Goal: Task Accomplishment & Management: Use online tool/utility

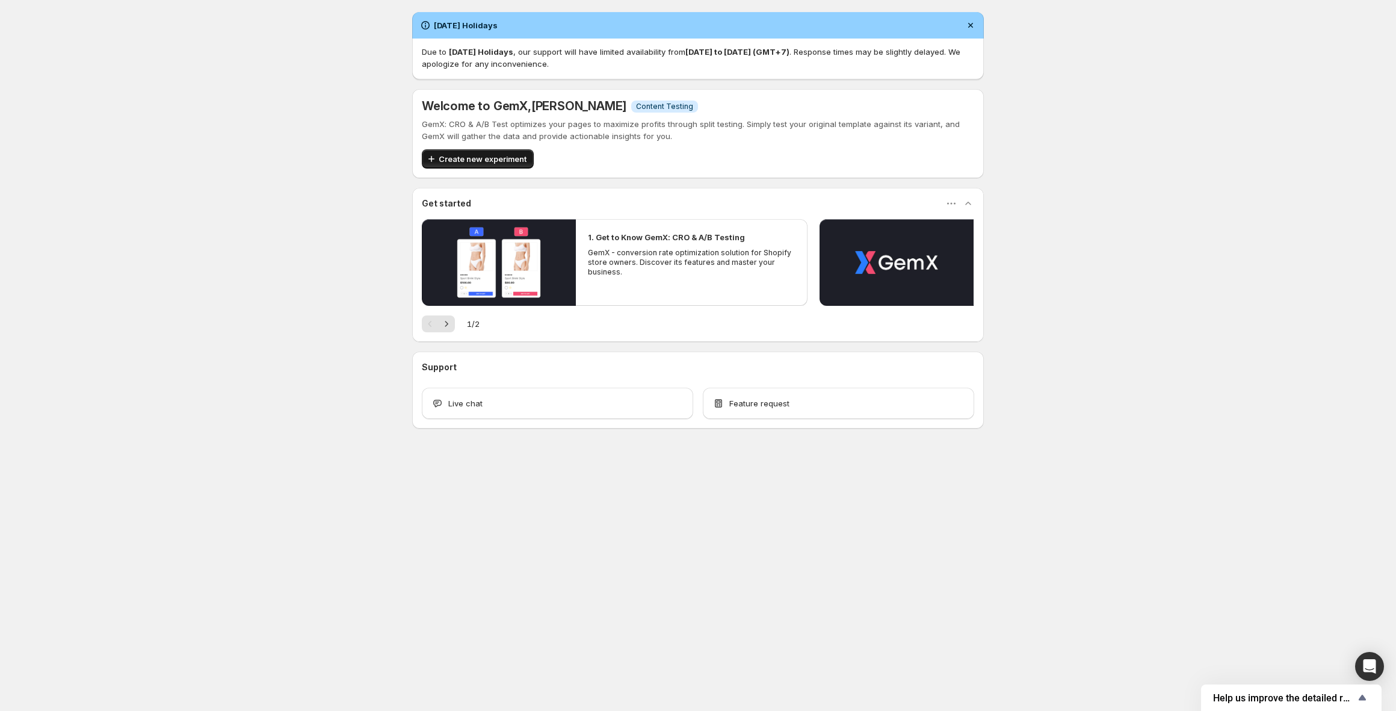
click at [490, 157] on span "Create new experiment" at bounding box center [483, 159] width 88 height 12
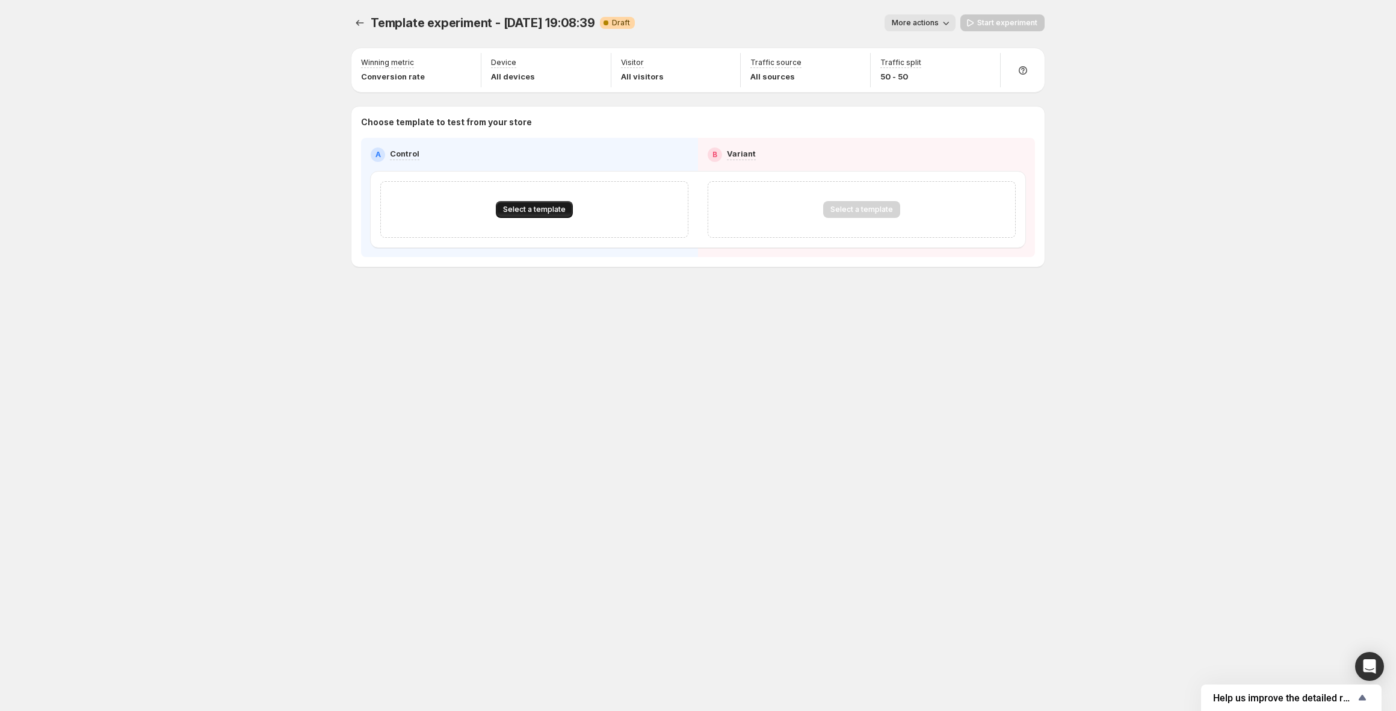
click at [535, 207] on span "Select a template" at bounding box center [534, 210] width 63 height 10
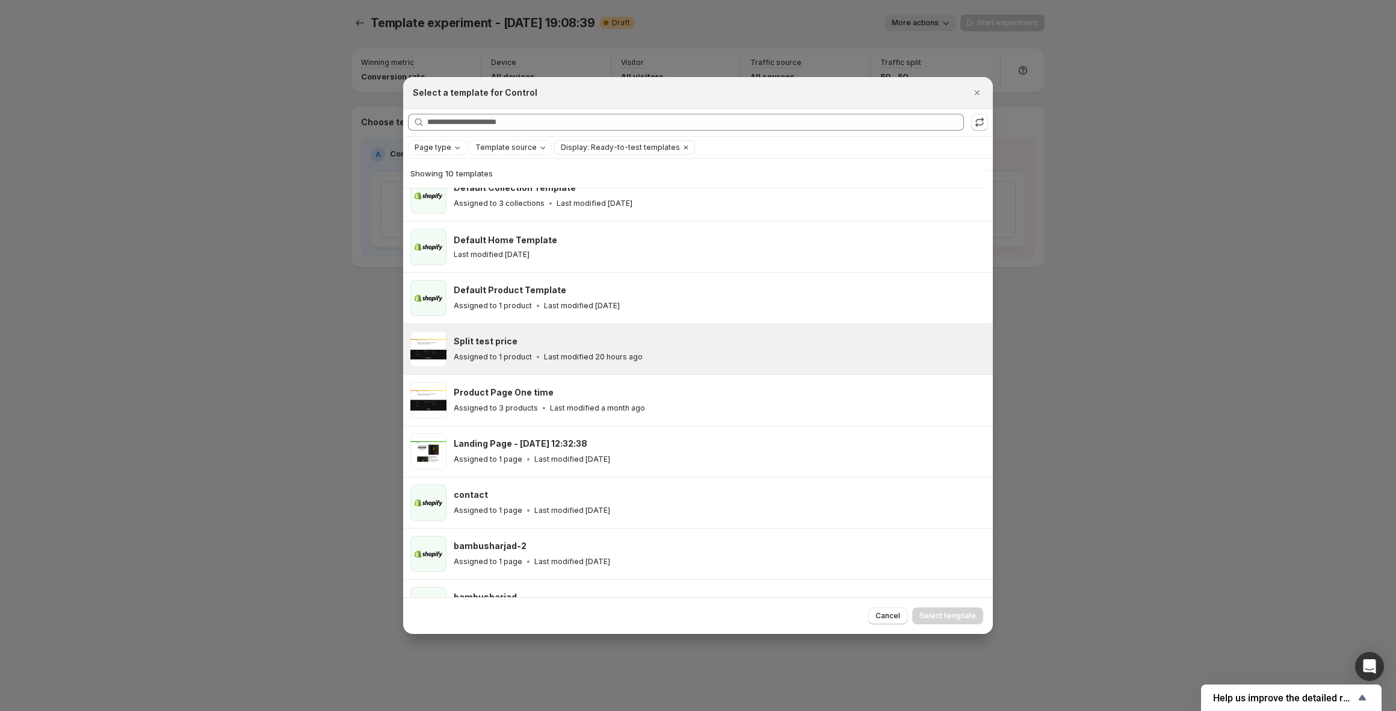
scroll to position [70, 0]
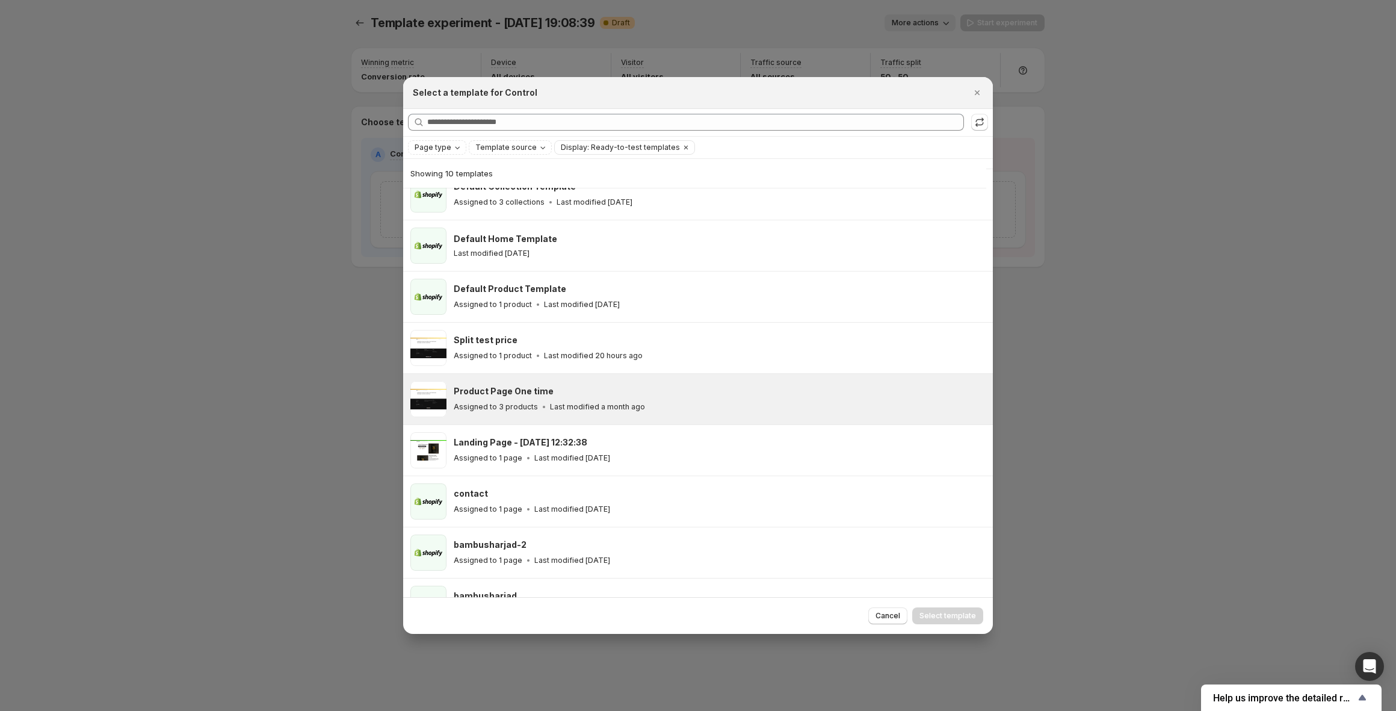
click at [621, 389] on div "Product Page One time" at bounding box center [718, 391] width 528 height 12
click at [956, 616] on span "Select template" at bounding box center [948, 616] width 57 height 10
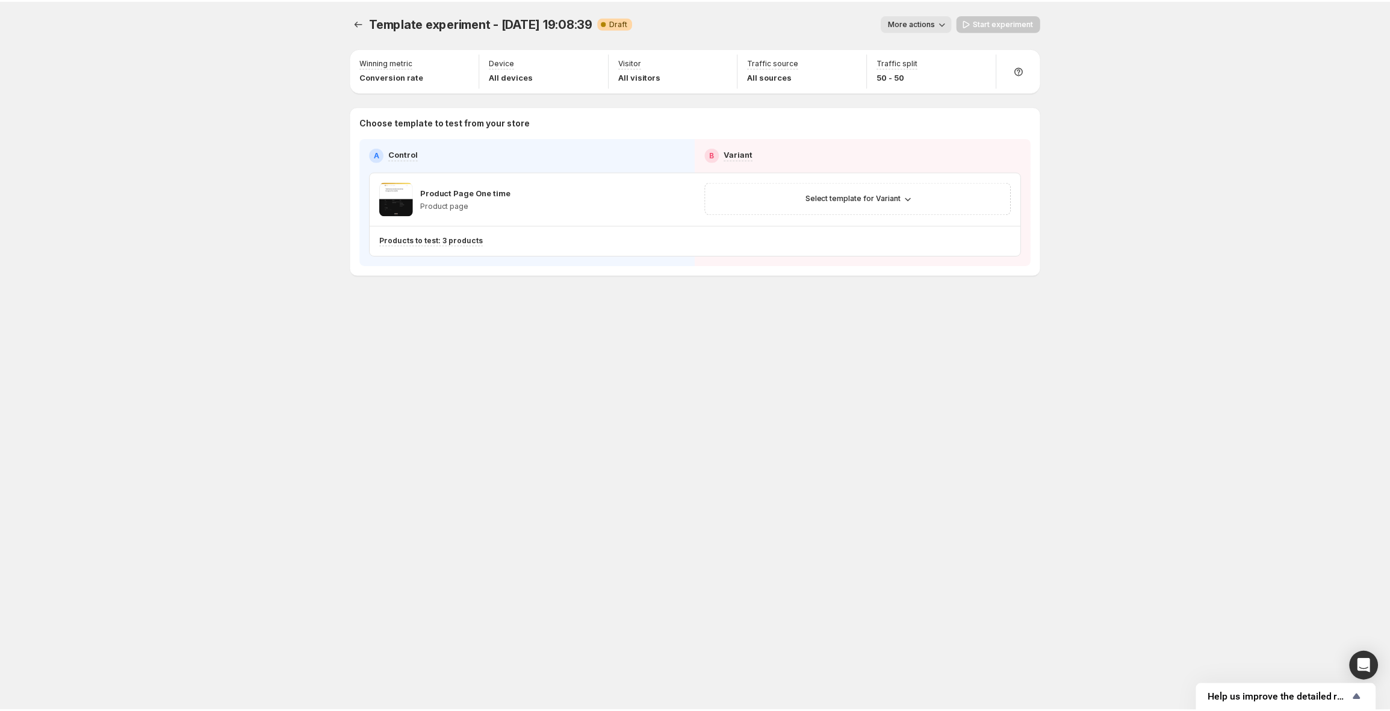
scroll to position [51, 0]
click at [856, 206] on button "Select template for Variant" at bounding box center [862, 198] width 120 height 17
click at [846, 223] on span "Select an existing template" at bounding box center [853, 223] width 102 height 10
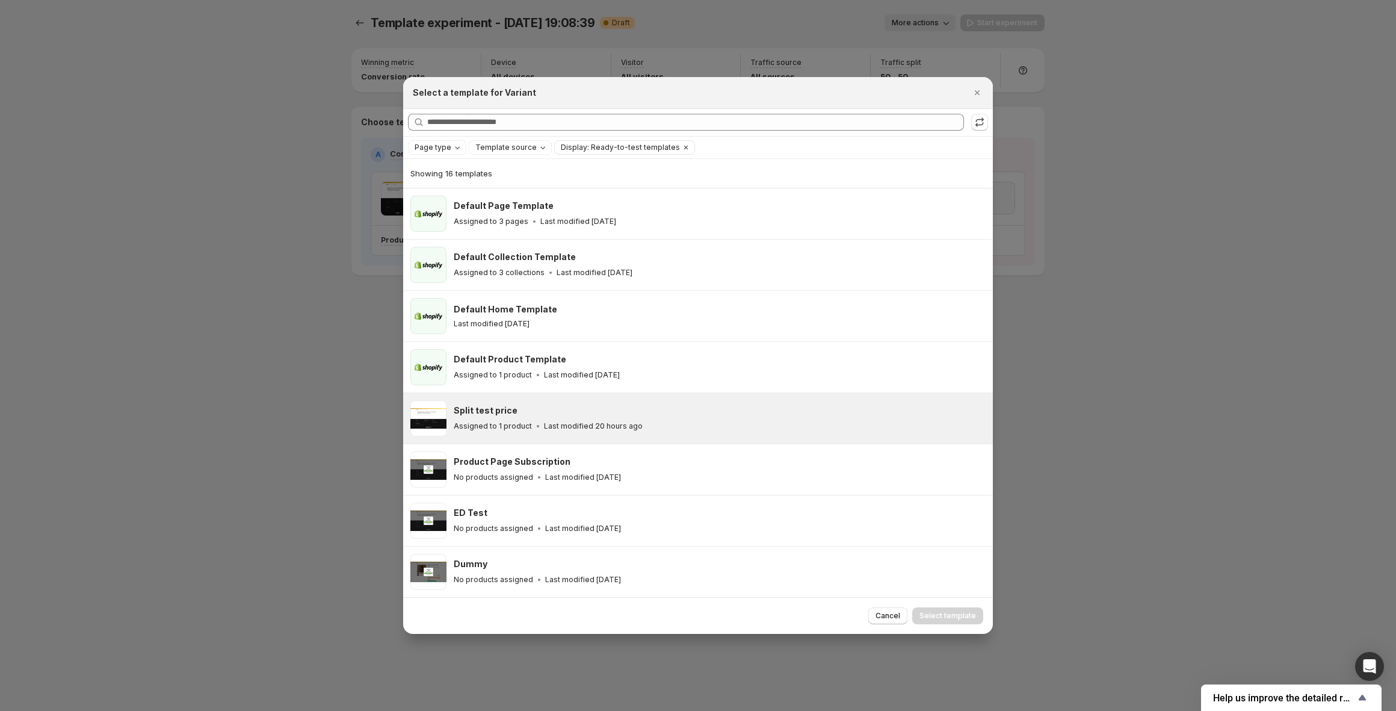
click at [637, 413] on div "Split test price" at bounding box center [718, 410] width 528 height 12
click at [944, 621] on button "Select template" at bounding box center [947, 615] width 71 height 17
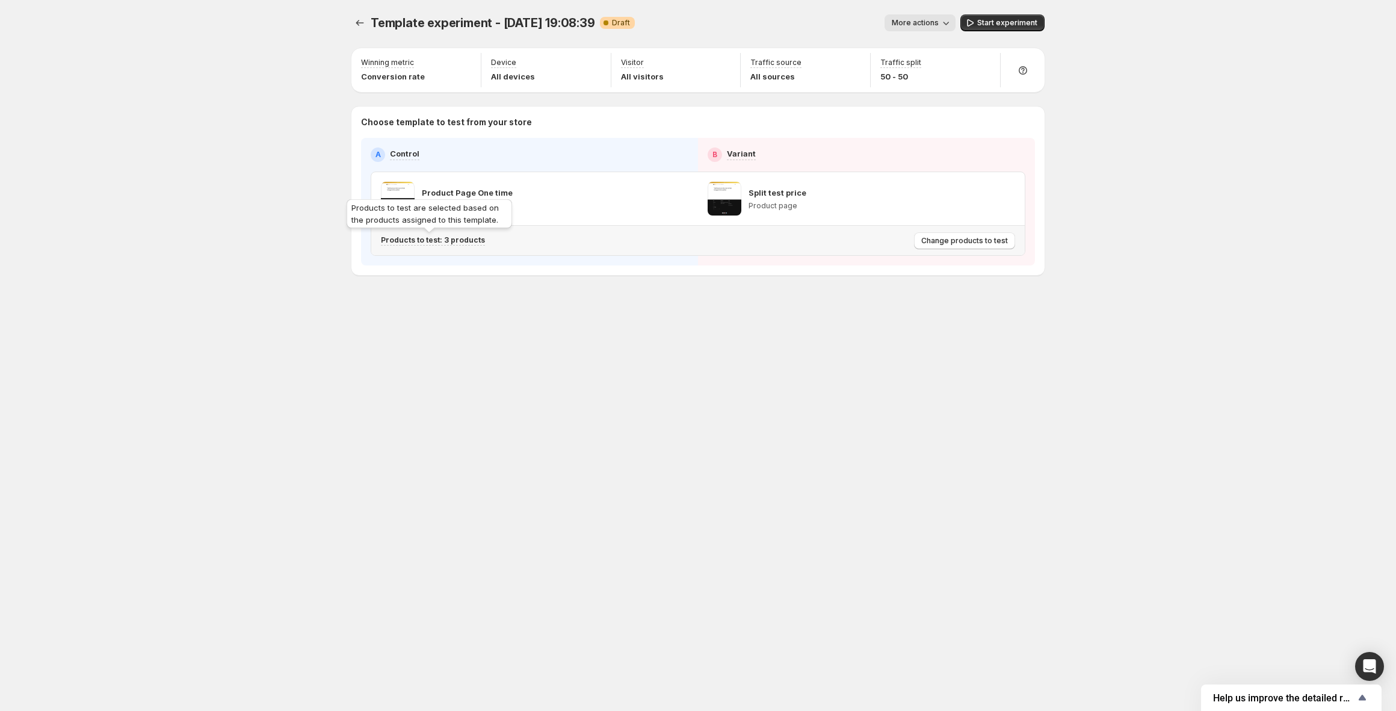
click at [469, 241] on p "Products to test: 3 products" at bounding box center [433, 240] width 104 height 10
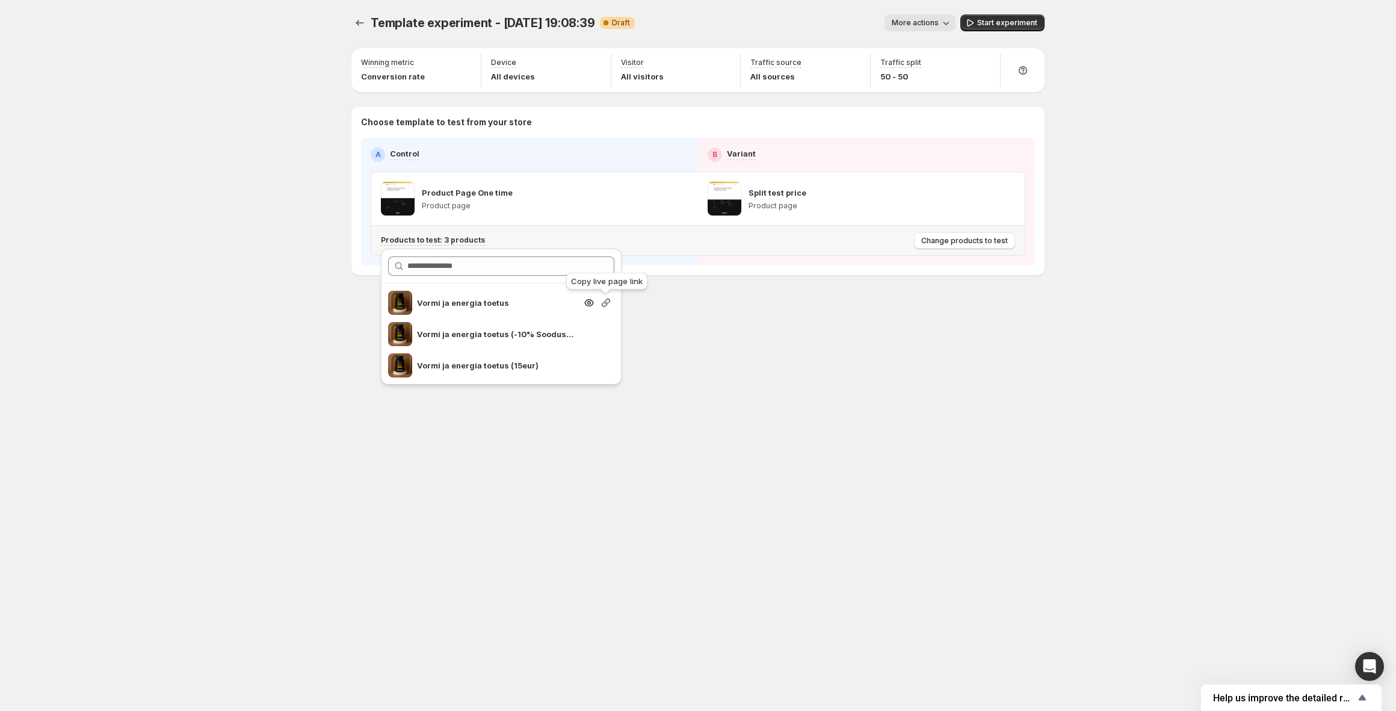
click at [605, 302] on icon "Search for and select a customer segment" at bounding box center [606, 303] width 12 height 12
click at [712, 329] on div "Template experiment - Sep 1, 19:08:39. This page is ready Template experiment -…" at bounding box center [698, 170] width 722 height 340
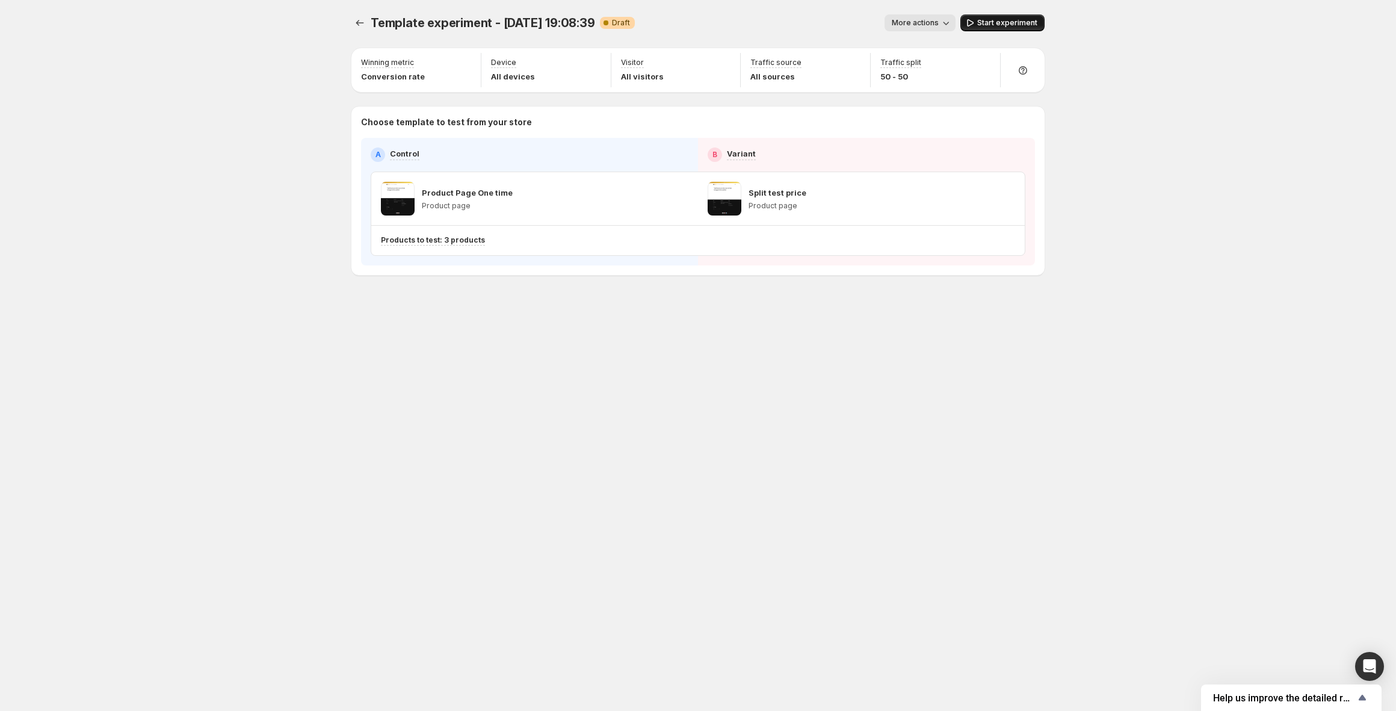
click at [984, 20] on span "Start experiment" at bounding box center [1007, 23] width 60 height 10
click at [371, 22] on span "Template experiment - Sep 1, 19:08:39" at bounding box center [483, 23] width 225 height 14
click at [152, 95] on div "Template experiment - Sep 1, 19:08:39. This page is ready Template experiment -…" at bounding box center [698, 355] width 1396 height 711
click at [987, 64] on icon "button" at bounding box center [985, 64] width 12 height 12
click at [440, 64] on div "Winning metric Conversion rate" at bounding box center [416, 70] width 120 height 34
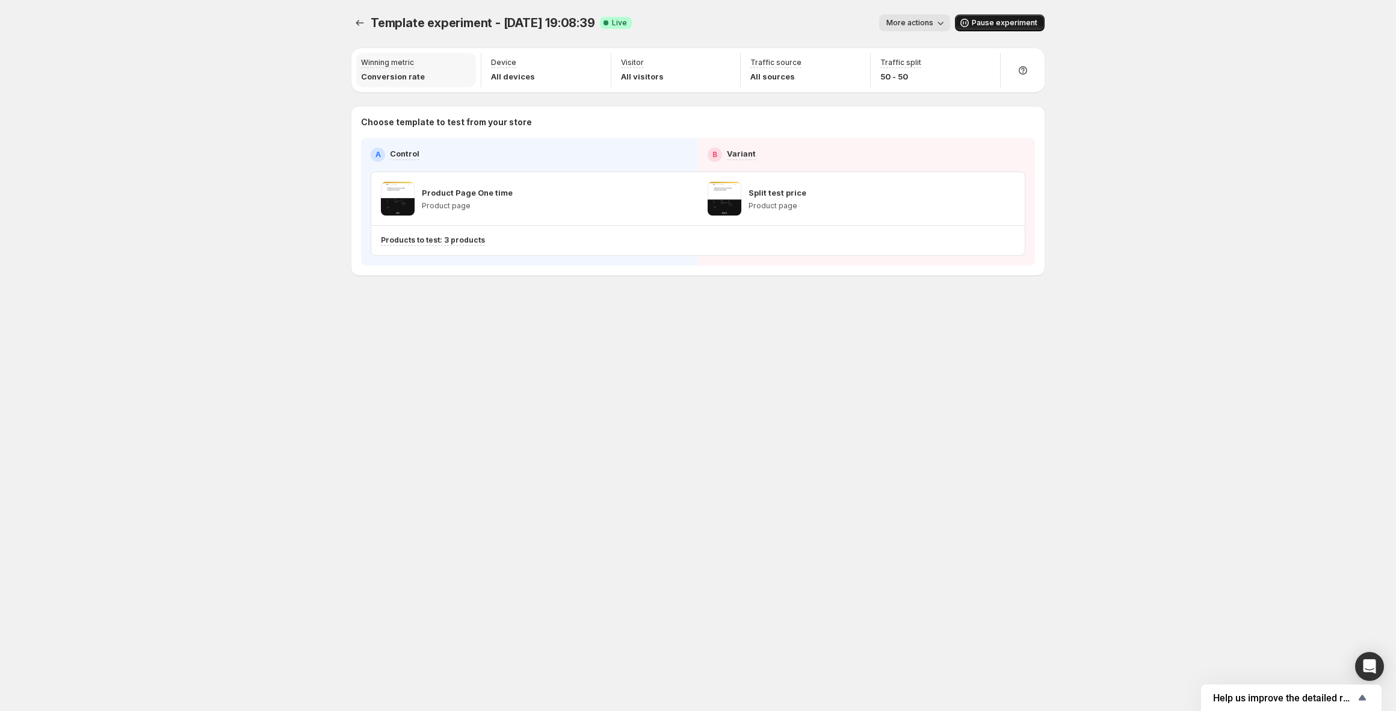
click at [375, 66] on p "Winning metric" at bounding box center [387, 63] width 53 height 10
click at [412, 64] on p "Winning metric" at bounding box center [387, 63] width 53 height 10
click at [920, 26] on span "More actions" at bounding box center [910, 23] width 47 height 10
click at [418, 58] on div "Winning metric" at bounding box center [393, 63] width 64 height 10
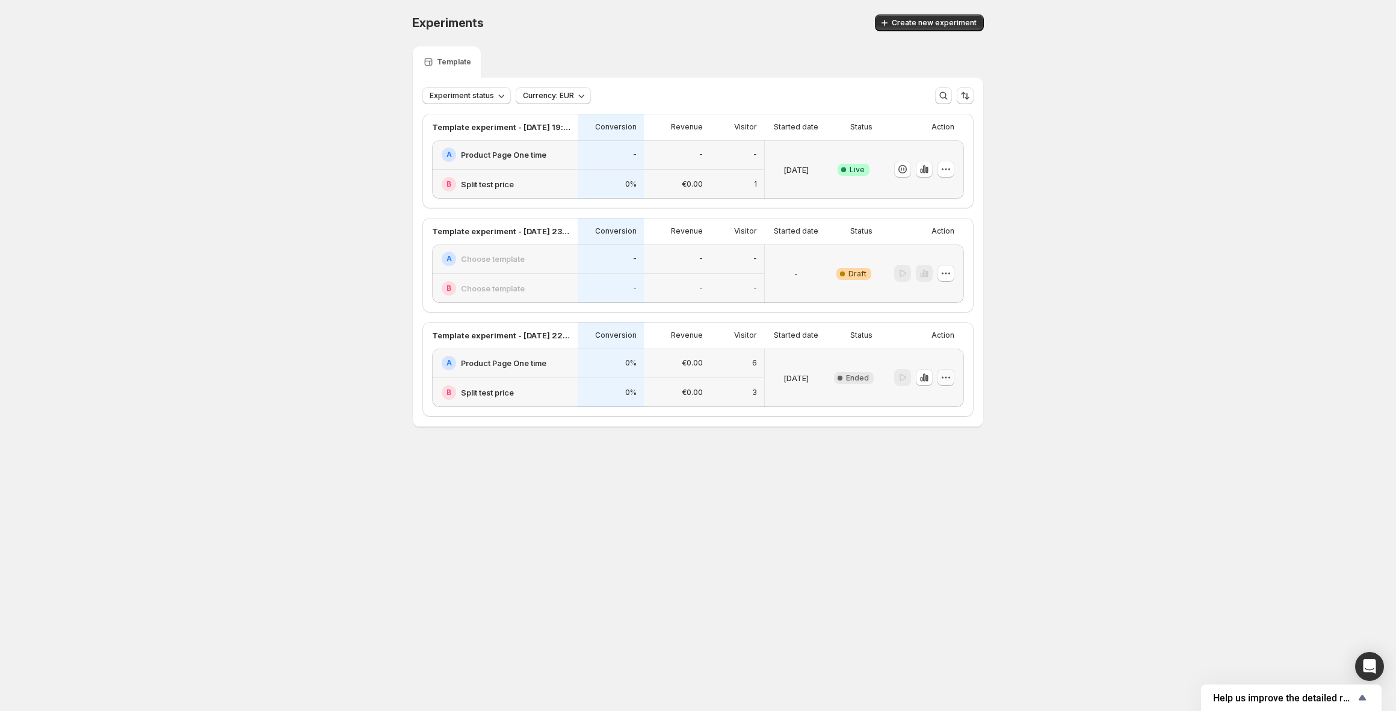
click at [949, 375] on icon "button" at bounding box center [946, 377] width 12 height 12
click at [940, 468] on span "Delete" at bounding box center [937, 464] width 24 height 10
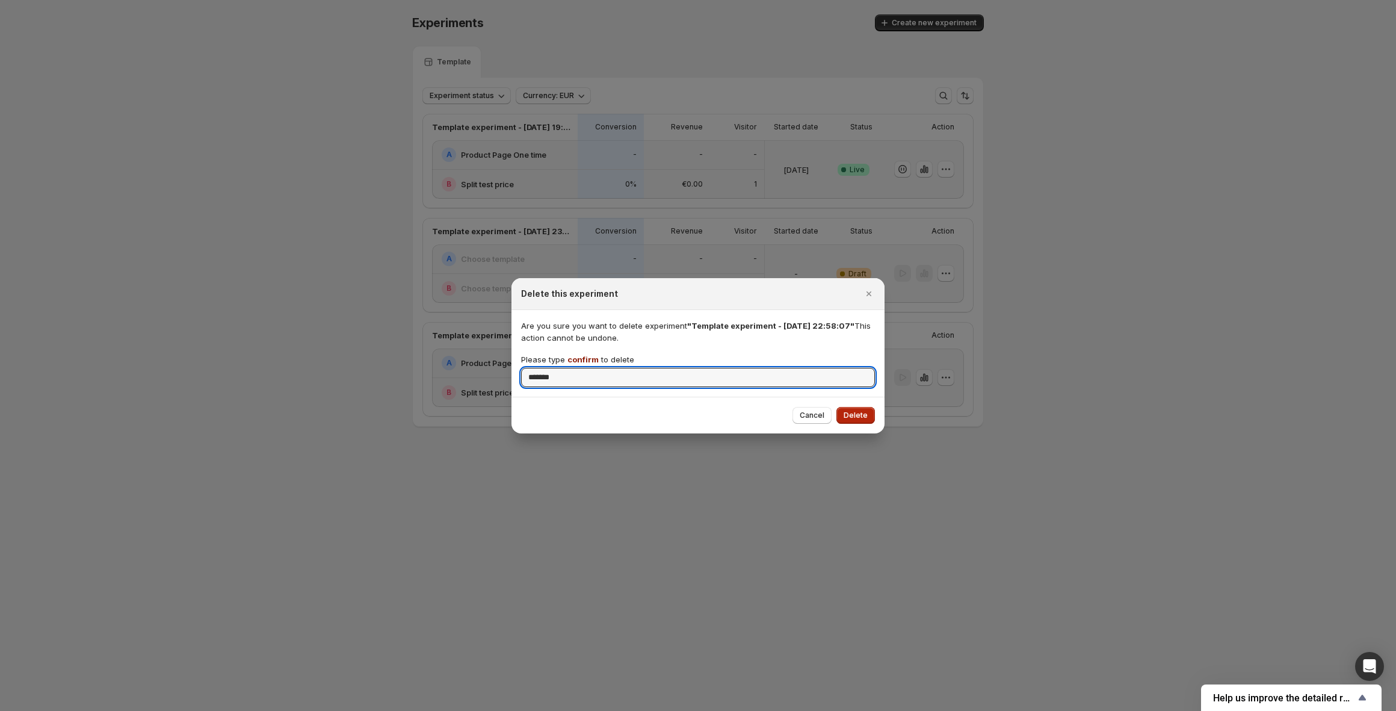
type input "*******"
click at [873, 420] on button "Delete" at bounding box center [856, 415] width 39 height 17
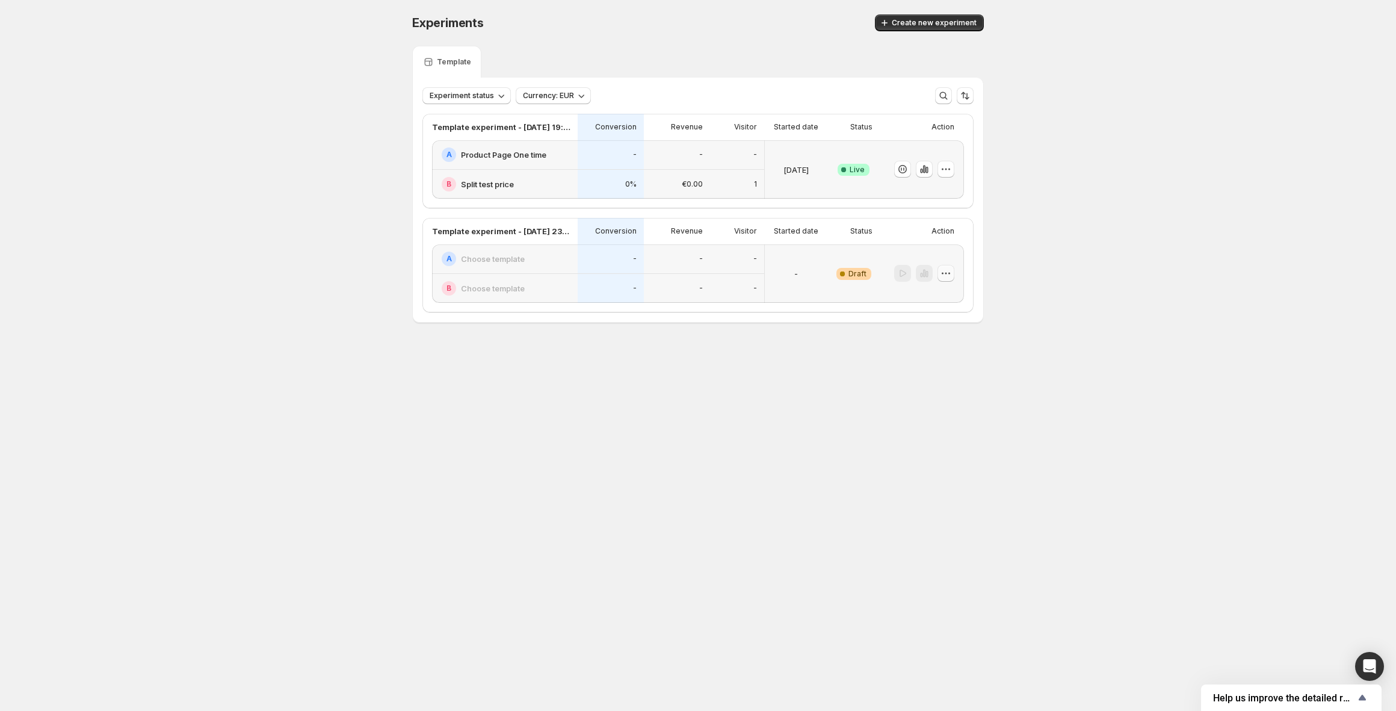
click at [947, 272] on icon "button" at bounding box center [946, 273] width 12 height 12
click at [932, 355] on span "Delete" at bounding box center [937, 360] width 24 height 10
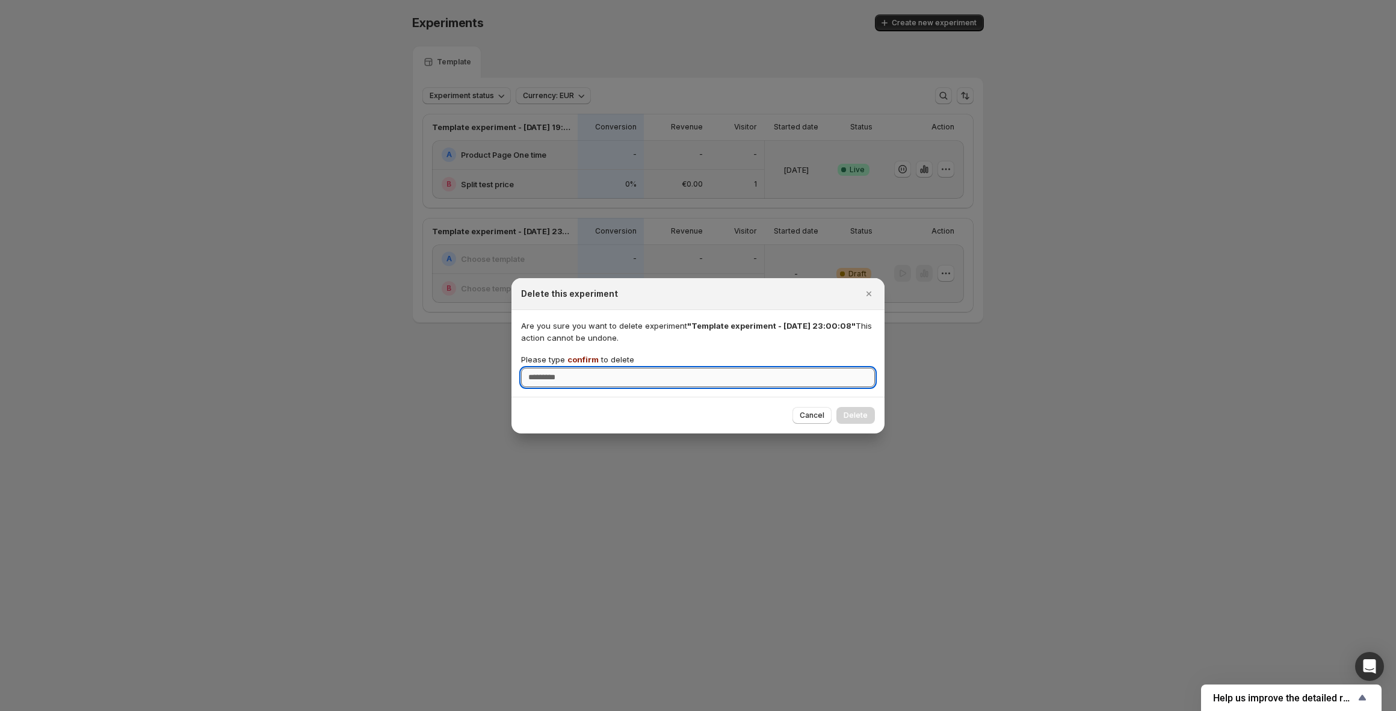
click at [616, 373] on input "Please type confirm to delete" at bounding box center [698, 377] width 354 height 19
type input "*******"
click at [864, 416] on span "Delete" at bounding box center [856, 415] width 24 height 10
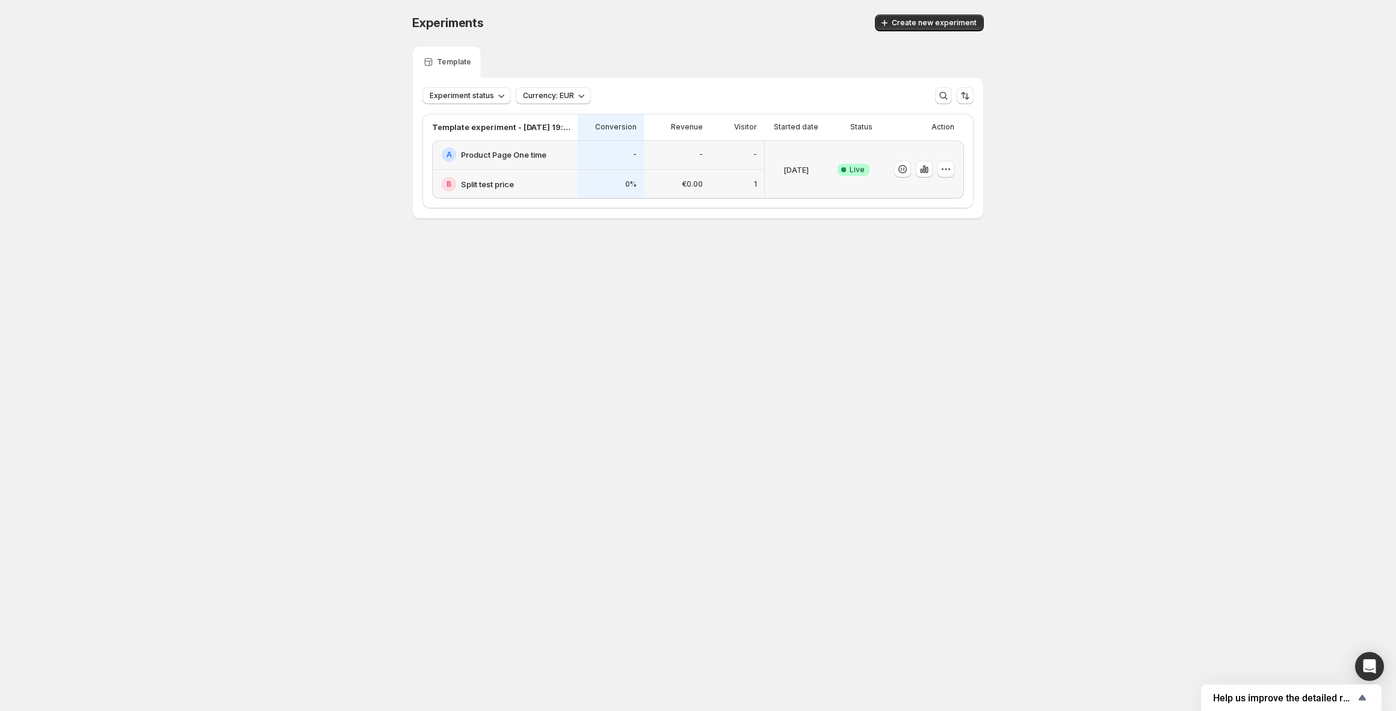
click at [664, 150] on div "-" at bounding box center [677, 154] width 52 height 14
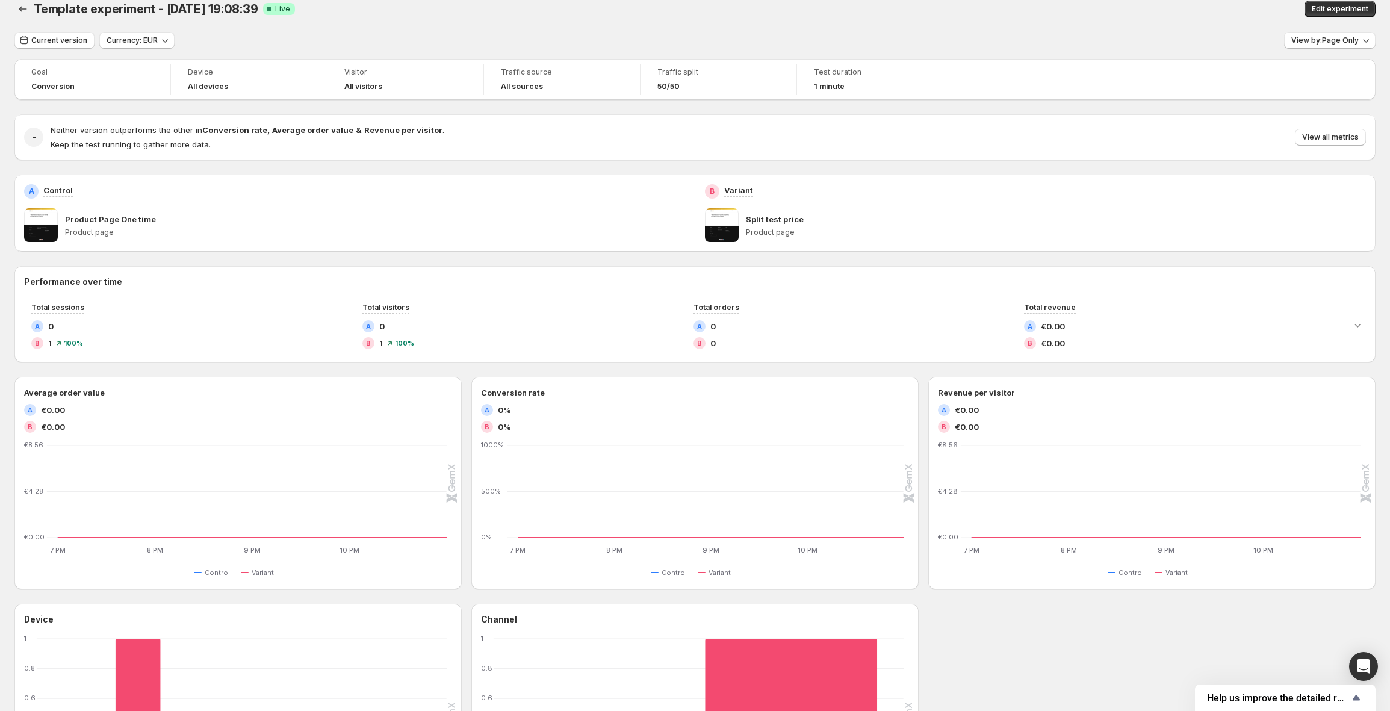
scroll to position [1, 0]
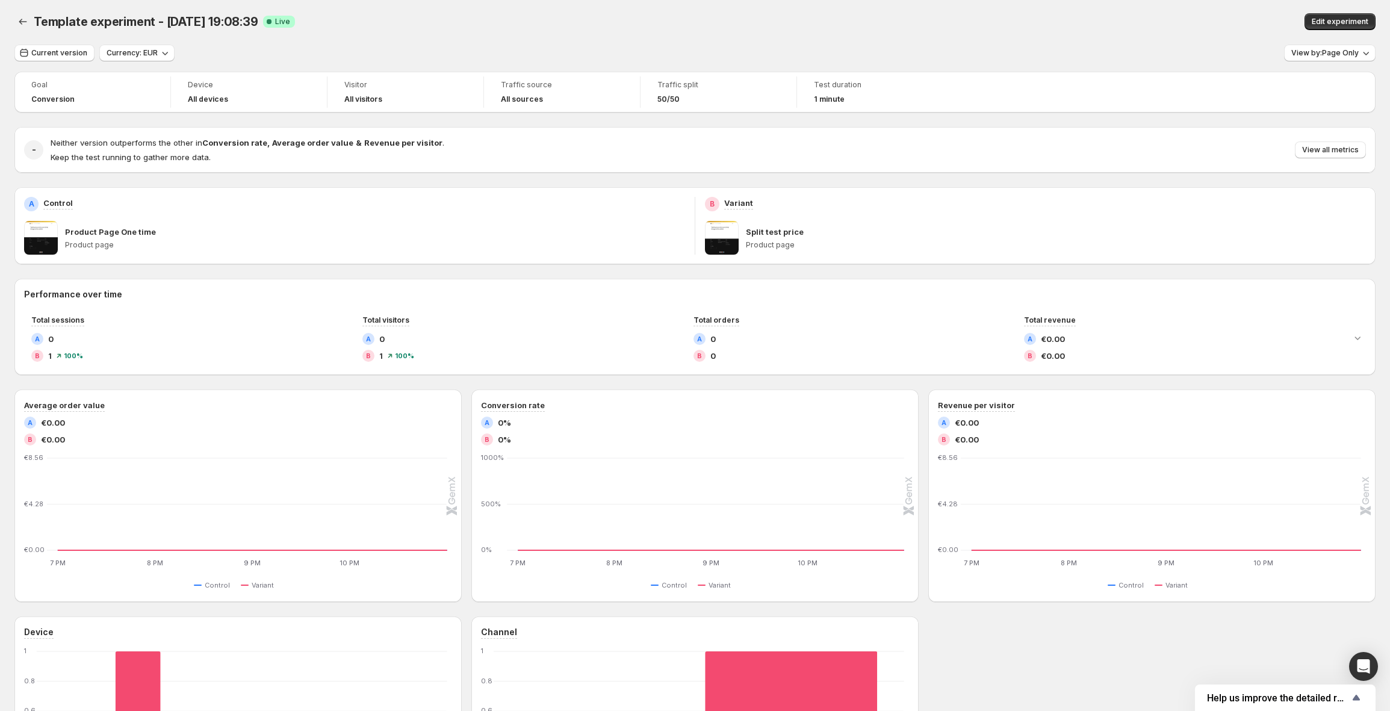
click at [268, 88] on span "Device" at bounding box center [249, 85] width 122 height 10
click at [144, 87] on span "Goal" at bounding box center [92, 85] width 122 height 10
click at [1359, 26] on span "Edit experiment" at bounding box center [1340, 22] width 57 height 10
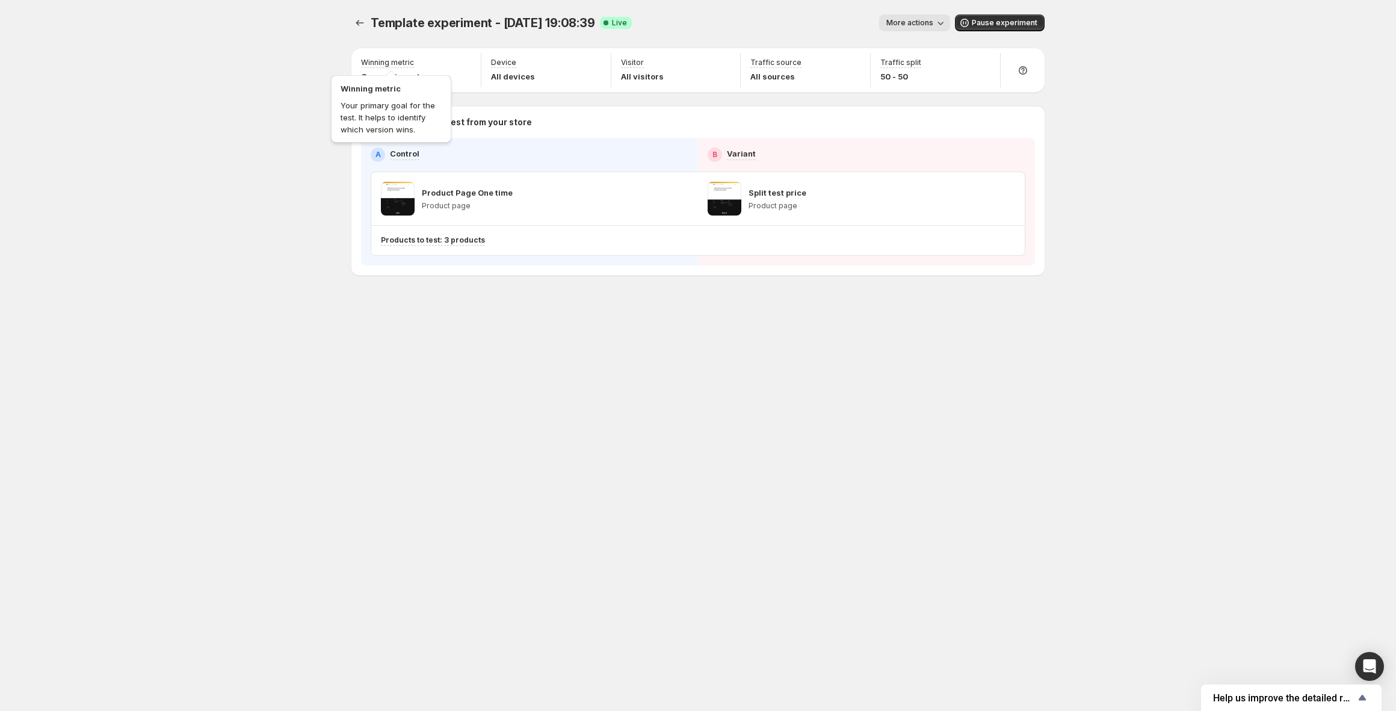
click at [417, 71] on div "Winning metric Your primary goal for the test. It helps to identify which versi…" at bounding box center [391, 106] width 125 height 77
click at [937, 27] on icon "button" at bounding box center [941, 23] width 12 height 12
click at [801, 30] on div "More actions" at bounding box center [796, 22] width 309 height 17
click at [527, 75] on p "All devices" at bounding box center [513, 76] width 44 height 12
click at [536, 63] on div "Device All devices" at bounding box center [546, 70] width 120 height 34
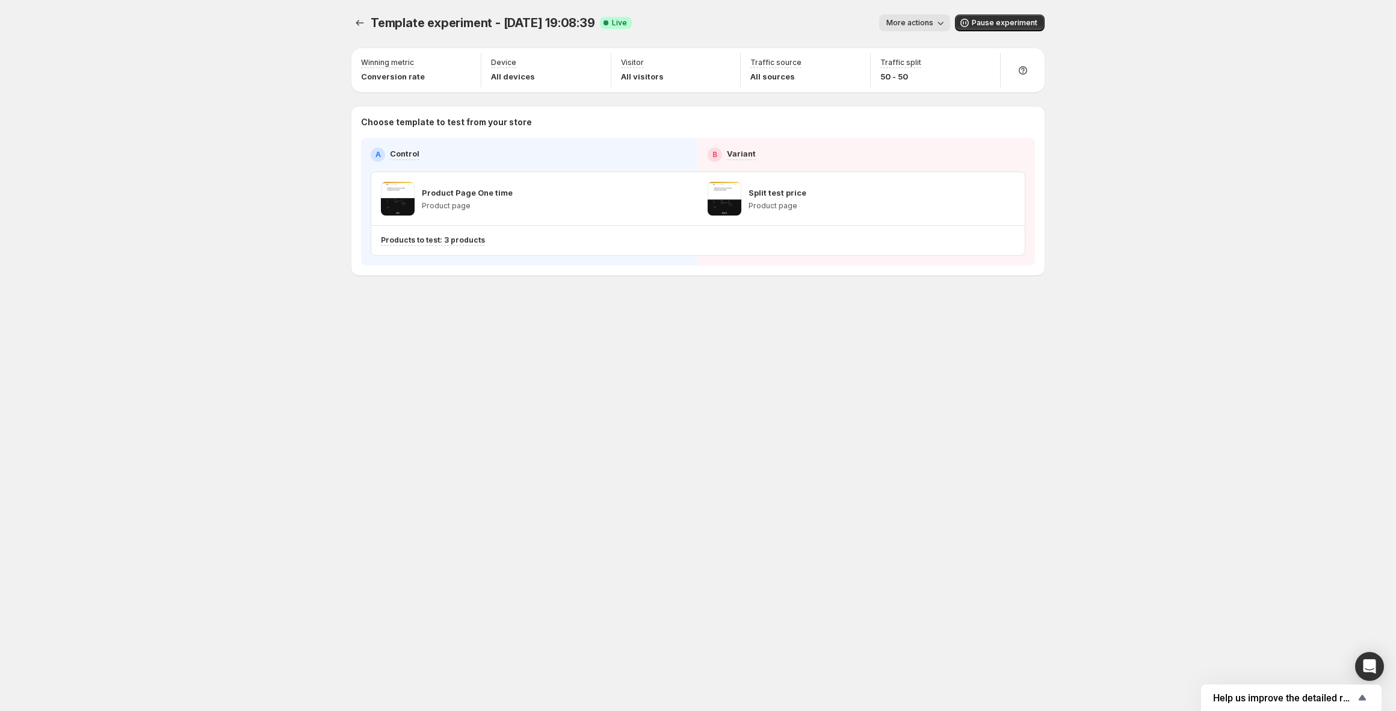
click at [927, 23] on span "More actions" at bounding box center [910, 23] width 47 height 10
click at [922, 40] on button "View analytic" at bounding box center [962, 47] width 149 height 19
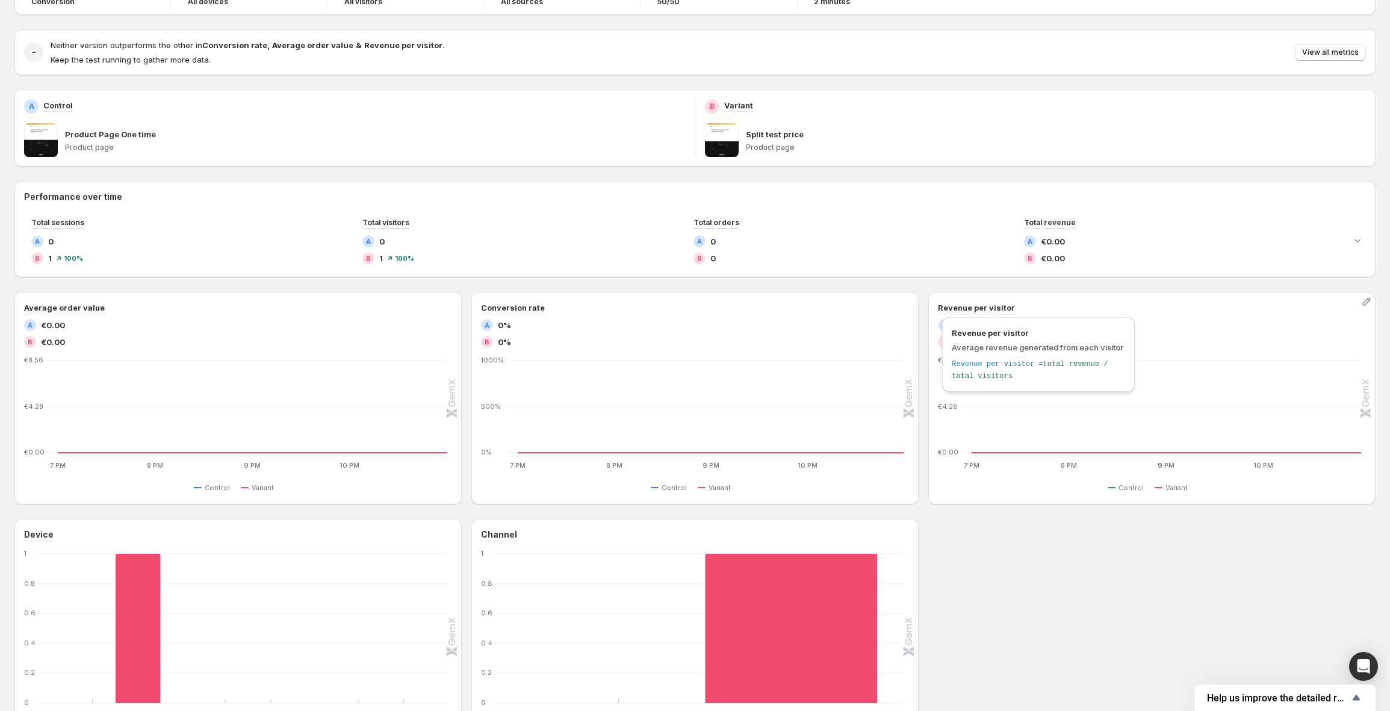
scroll to position [101, 0]
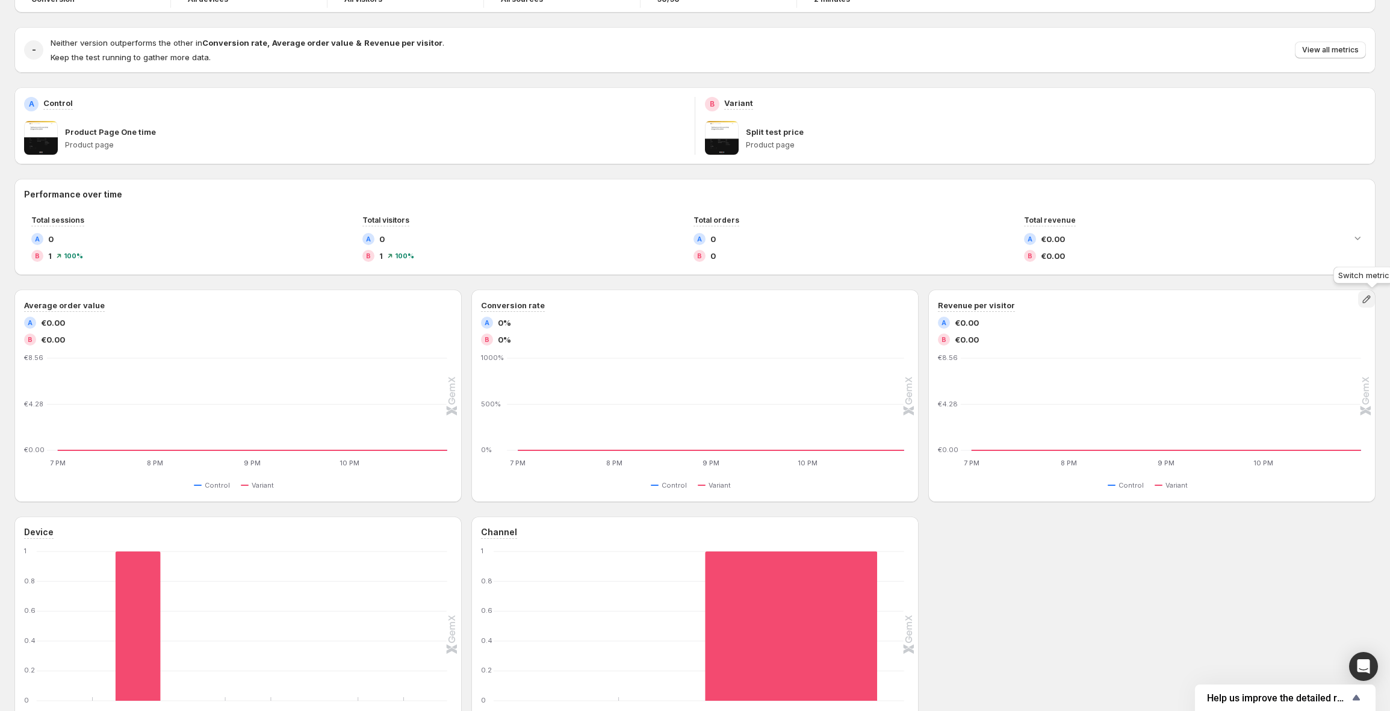
click at [1370, 298] on icon "button" at bounding box center [1366, 300] width 8 height 8
click at [1324, 300] on div "Revenue per visitor" at bounding box center [1152, 305] width 428 height 13
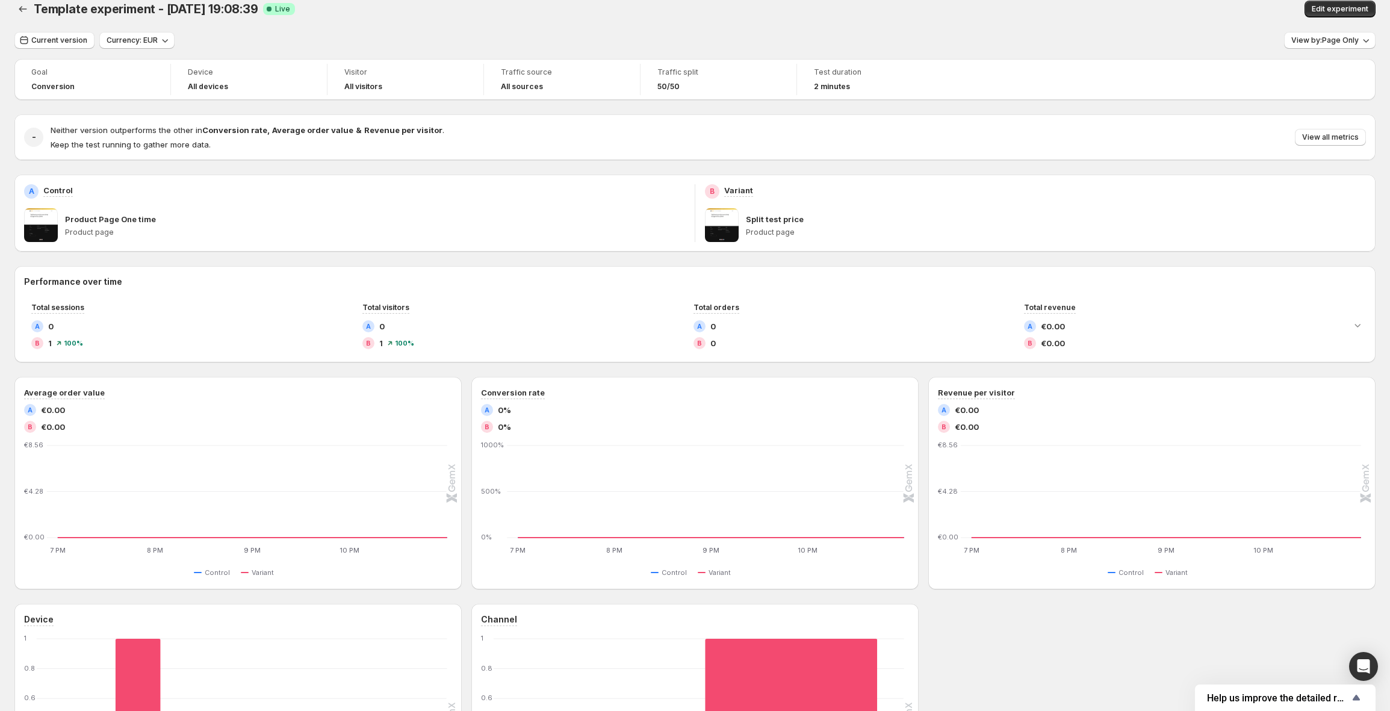
scroll to position [10, 0]
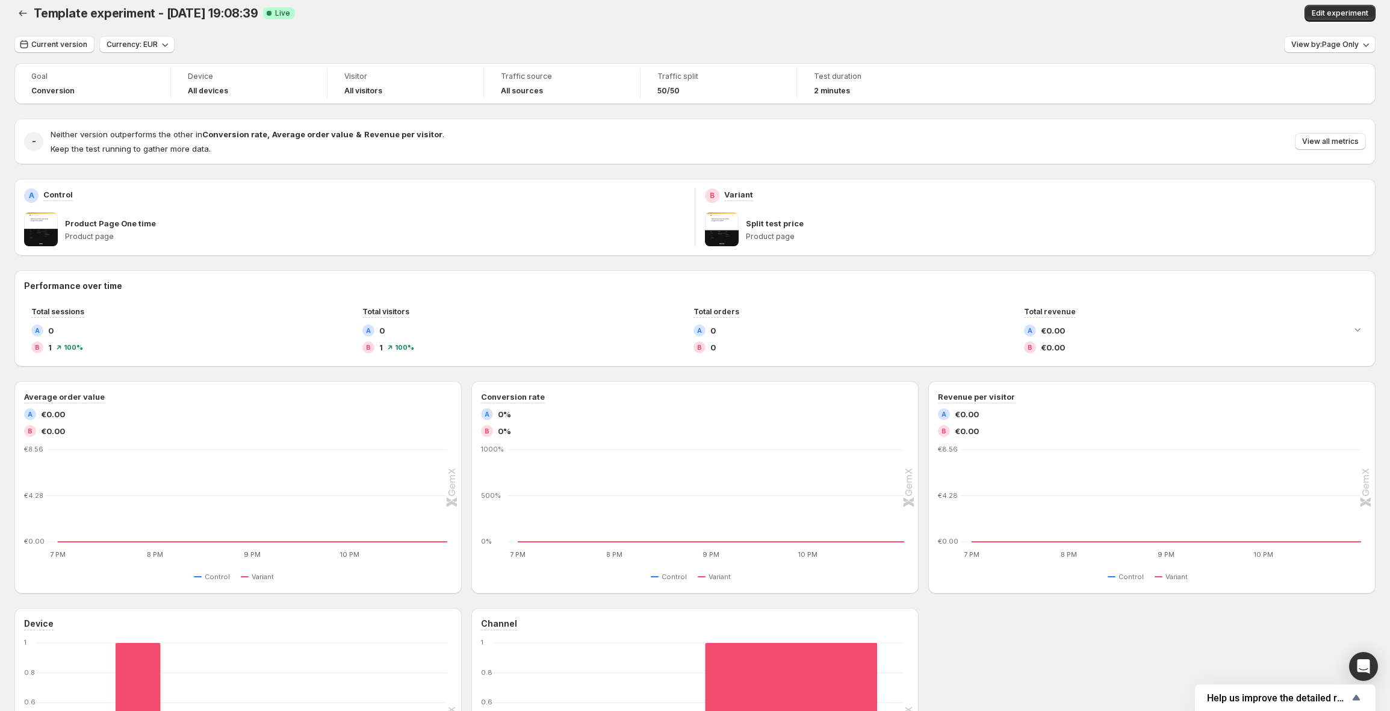
click at [218, 17] on span "Template experiment - Sep 1, 19:08:39" at bounding box center [146, 13] width 225 height 14
click at [205, 15] on span "Template experiment - Sep 1, 19:08:39" at bounding box center [146, 13] width 225 height 14
click at [367, 2] on div "Template experiment - Sep 1, 19:08:39. This page is ready Template experiment -…" at bounding box center [694, 13] width 1361 height 46
